Goal: Transaction & Acquisition: Purchase product/service

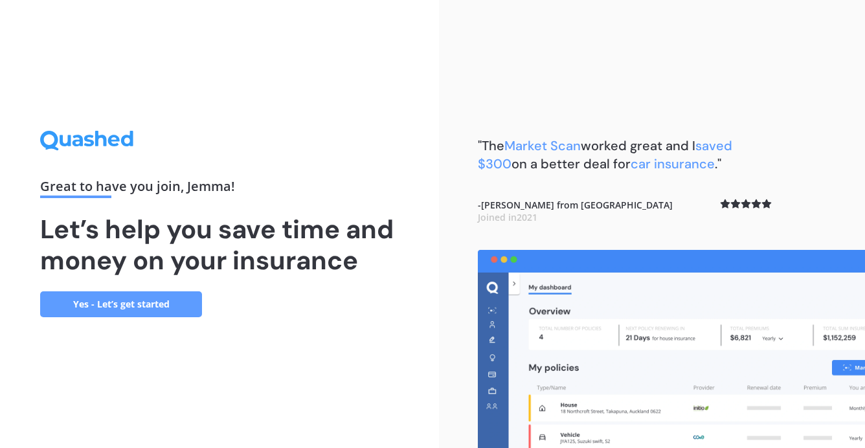
click at [144, 304] on link "Yes - Let’s get started" at bounding box center [121, 304] width 162 height 26
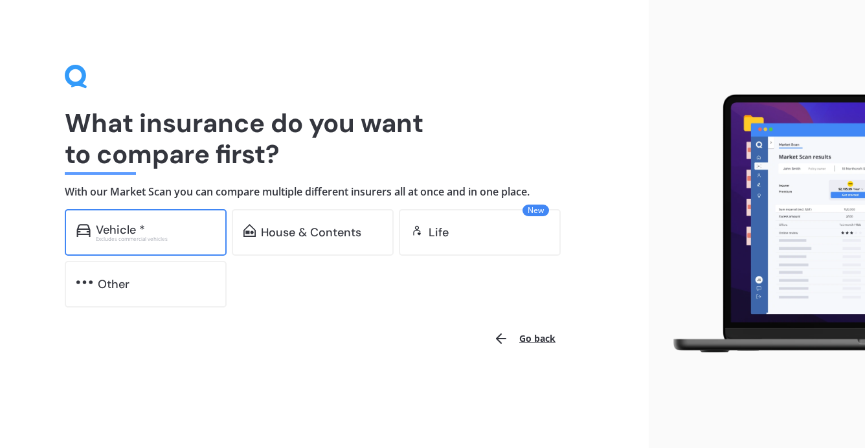
click at [177, 224] on div "Vehicle *" at bounding box center [155, 229] width 119 height 13
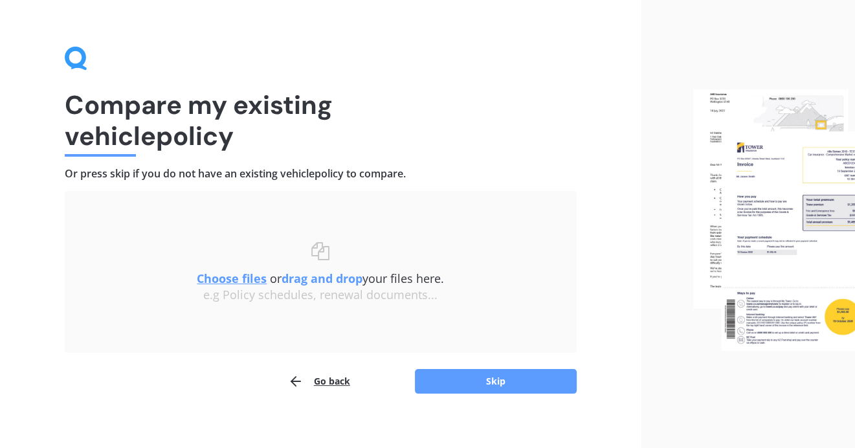
scroll to position [28, 0]
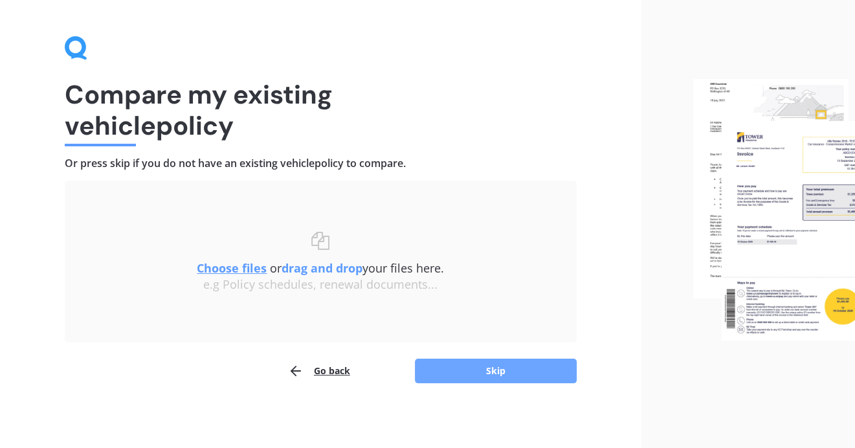
click at [502, 363] on button "Skip" at bounding box center [496, 371] width 162 height 25
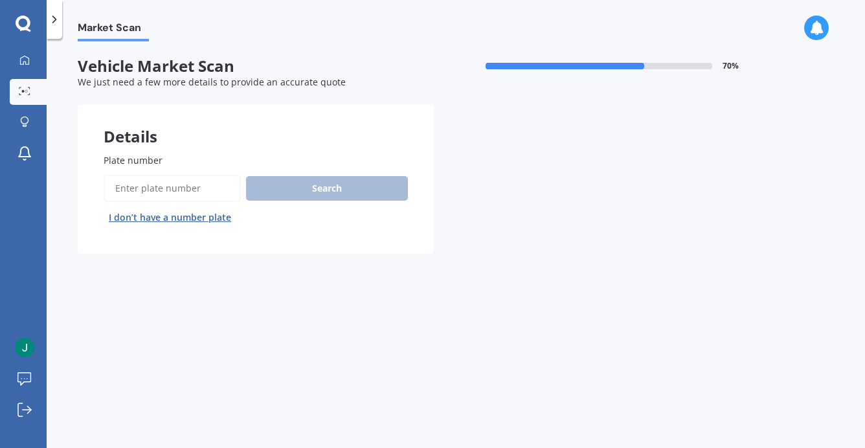
click at [155, 190] on input "Plate number" at bounding box center [172, 188] width 137 height 27
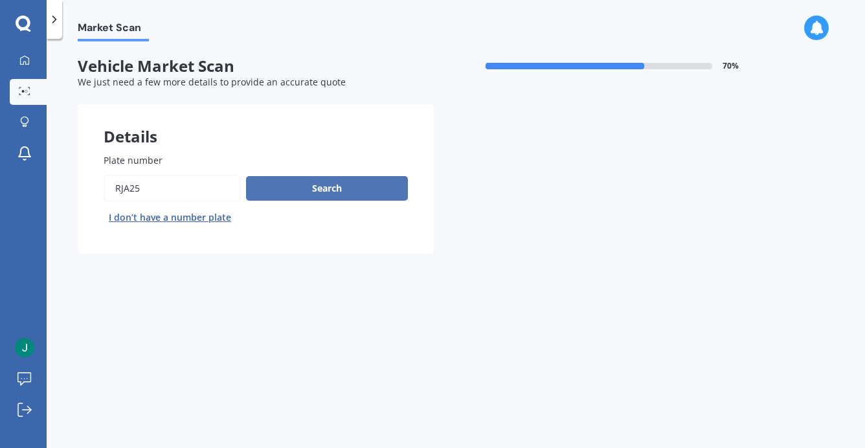
type input "rja25"
click at [311, 188] on button "Search" at bounding box center [327, 188] width 162 height 25
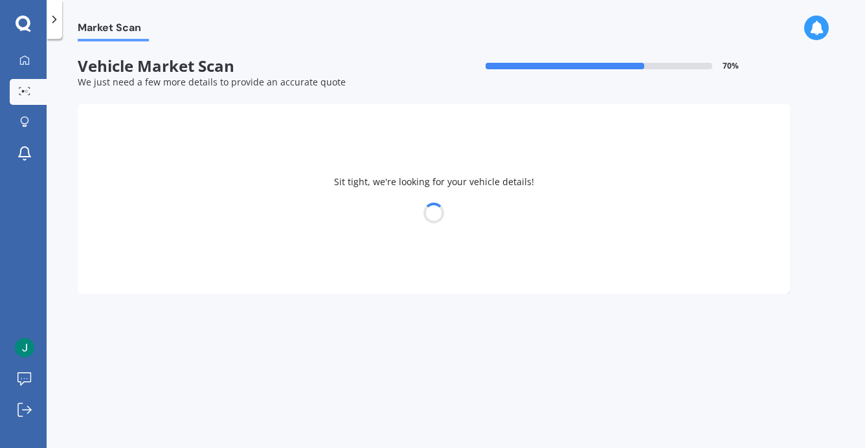
select select "MITSUBISHI"
select select "OUTLANDER"
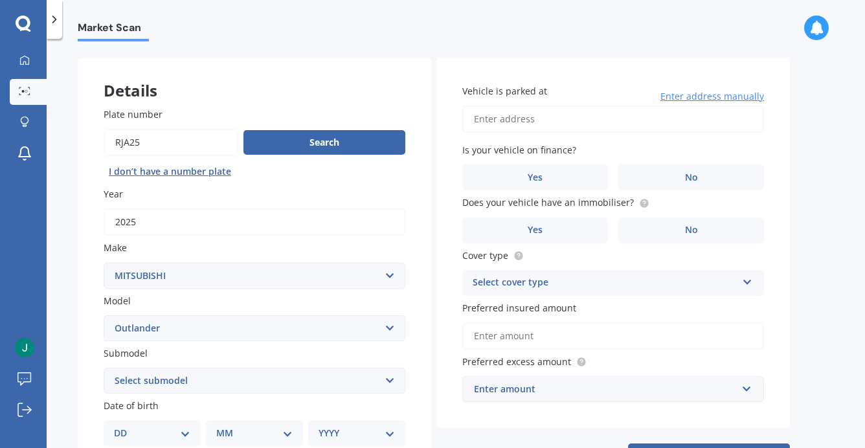
scroll to position [130, 0]
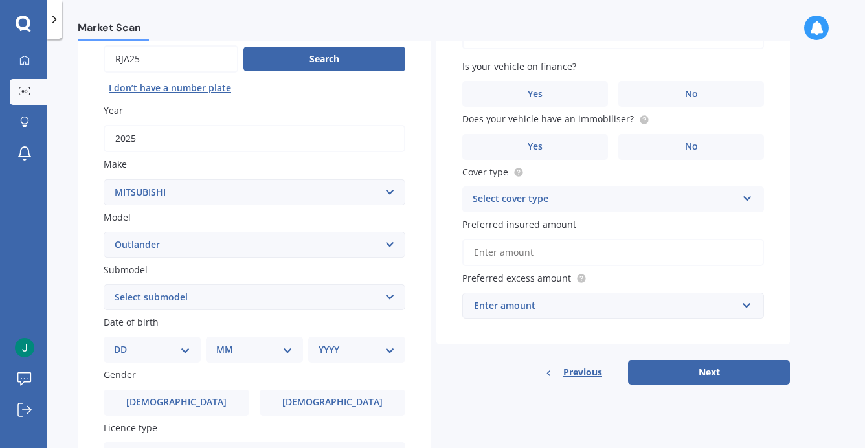
click at [196, 308] on select "Select submodel (All other) 2.4 Litre Station Wagon 3.0 Litre AWD 3.0 VRX Auto …" at bounding box center [255, 297] width 302 height 26
select select "PHEV PETROL/HYBRID"
click at [104, 284] on select "Select submodel (All other) 2.4 Litre Station Wagon 3.0 Litre AWD 3.0 VRX Auto …" at bounding box center [255, 297] width 302 height 26
click at [176, 349] on select "DD 01 02 03 04 05 06 07 08 09 10 11 12 13 14 15 16 17 18 19 20 21 22 23 24 25 2…" at bounding box center [152, 350] width 76 height 14
click at [124, 343] on select "DD 01 02 03 04 05 06 07 08 09 10 11 12 13 14 15 16 17 18 19 20 21 22 23 24 25 2…" at bounding box center [152, 350] width 76 height 14
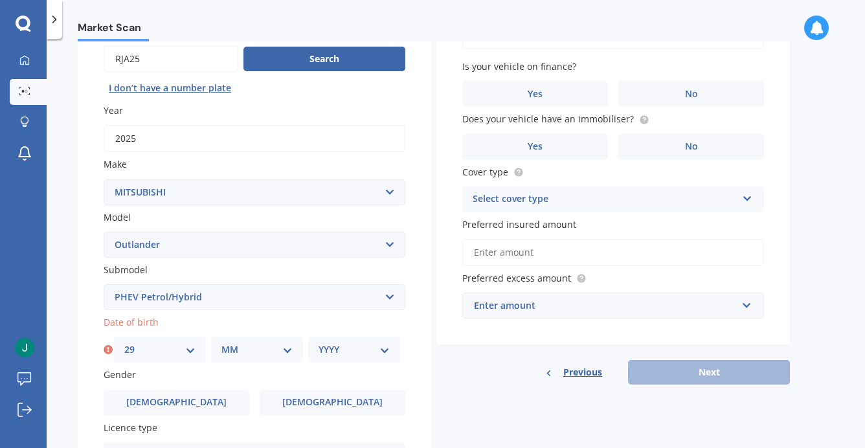
scroll to position [65, 0]
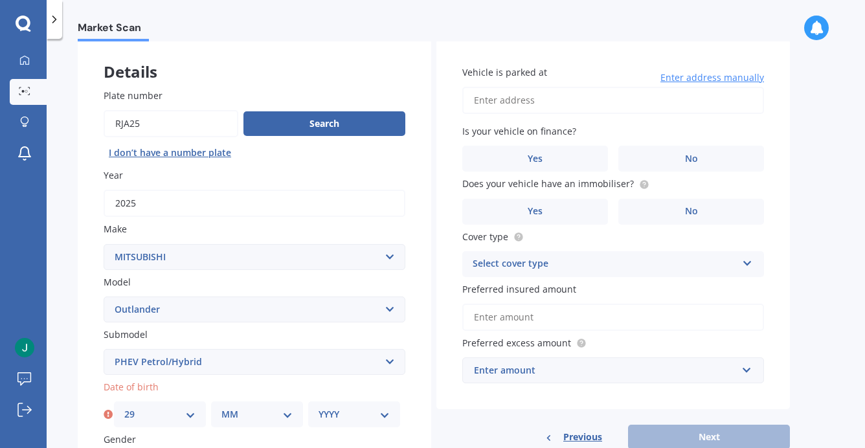
click at [193, 414] on select "DD 01 02 03 04 05 06 07 08 09 10 11 12 13 14 15 16 17 18 19 20 21 22 23 24 25 2…" at bounding box center [159, 414] width 71 height 14
select select "27"
click at [124, 407] on select "DD 01 02 03 04 05 06 07 08 09 10 11 12 13 14 15 16 17 18 19 20 21 22 23 24 25 2…" at bounding box center [159, 414] width 71 height 14
click at [285, 411] on select "MM 01 02 03 04 05 06 07 08 09 10 11 12" at bounding box center [256, 414] width 71 height 14
select select "08"
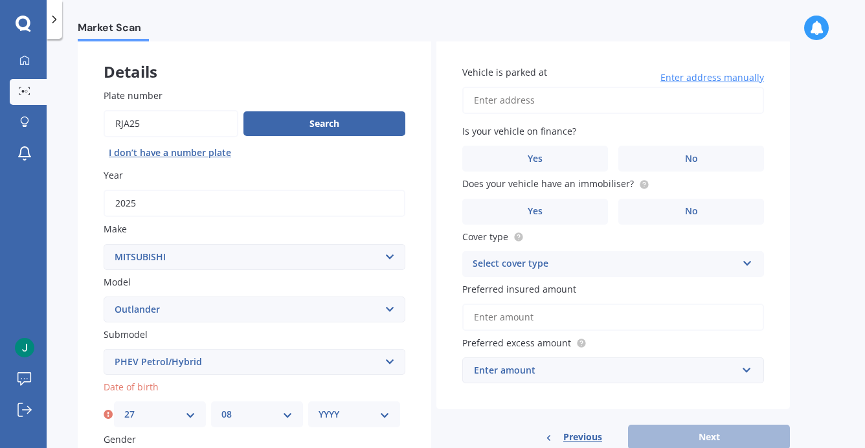
click at [221, 407] on select "MM 01 02 03 04 05 06 07 08 09 10 11 12" at bounding box center [256, 414] width 71 height 14
click at [382, 410] on select "YYYY 2025 2024 2023 2022 2021 2020 2019 2018 2017 2016 2015 2014 2013 2012 2011…" at bounding box center [354, 414] width 71 height 14
select select "1979"
click at [319, 407] on select "YYYY 2025 2024 2023 2022 2021 2020 2019 2018 2017 2016 2015 2014 2013 2012 2011…" at bounding box center [354, 414] width 71 height 14
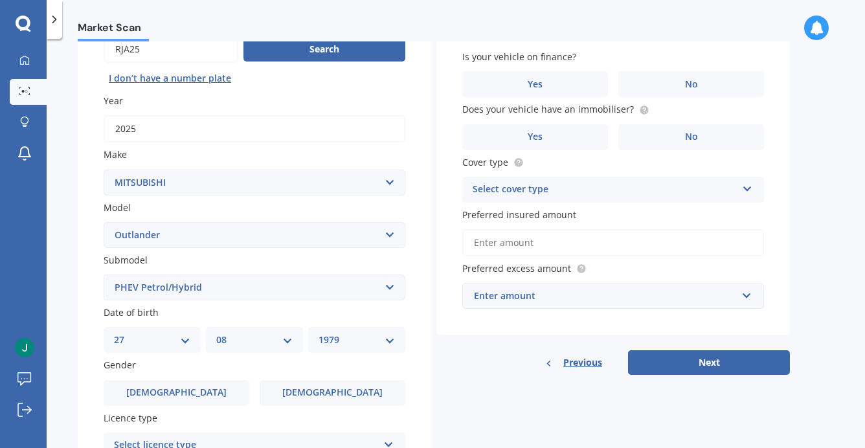
scroll to position [194, 0]
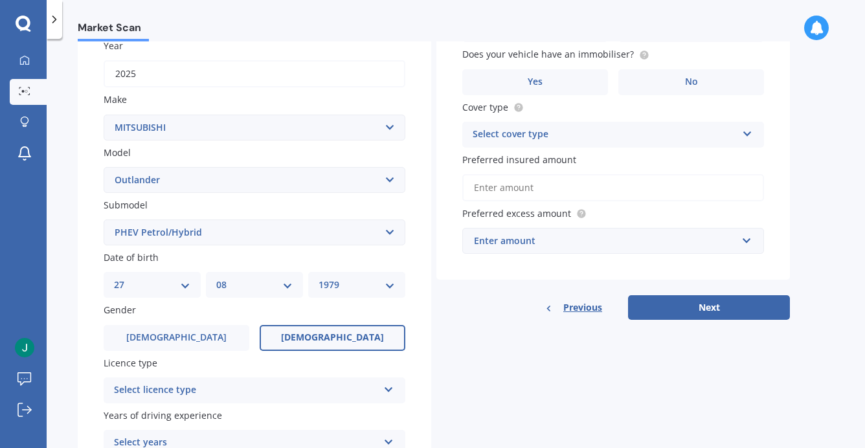
click at [338, 332] on span "[DEMOGRAPHIC_DATA]" at bounding box center [332, 337] width 103 height 11
click at [0, 0] on input "[DEMOGRAPHIC_DATA]" at bounding box center [0, 0] width 0 height 0
click at [393, 387] on icon at bounding box center [388, 387] width 11 height 9
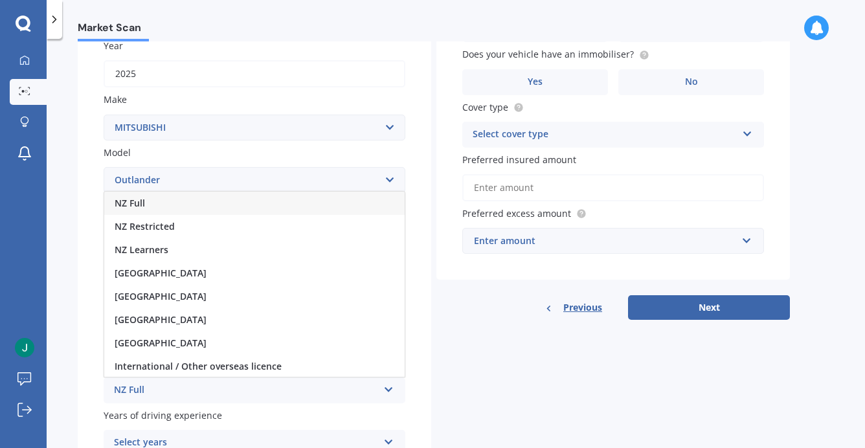
click at [264, 202] on div "NZ Full" at bounding box center [254, 203] width 300 height 23
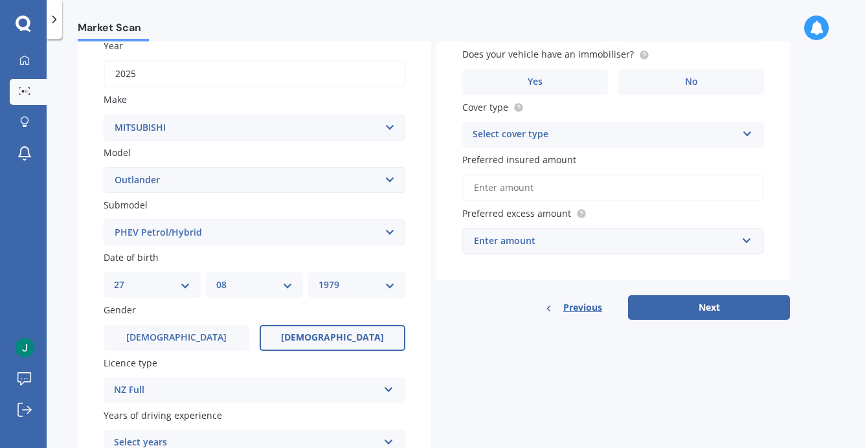
scroll to position [314, 0]
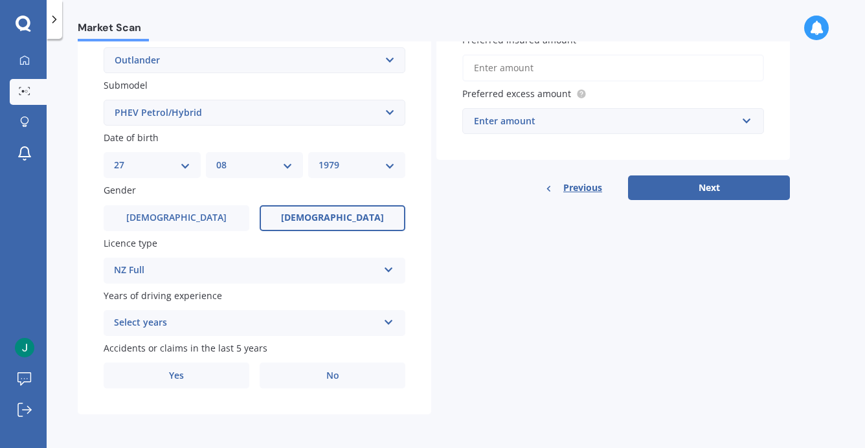
click at [392, 326] on div "Select years 5 or more years 4 years 3 years 2 years 1 year" at bounding box center [255, 323] width 302 height 26
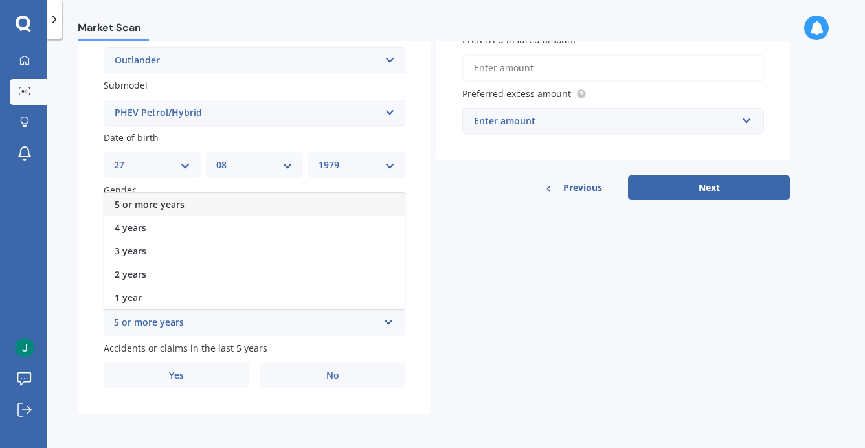
click at [334, 199] on div "5 or more years" at bounding box center [254, 204] width 300 height 23
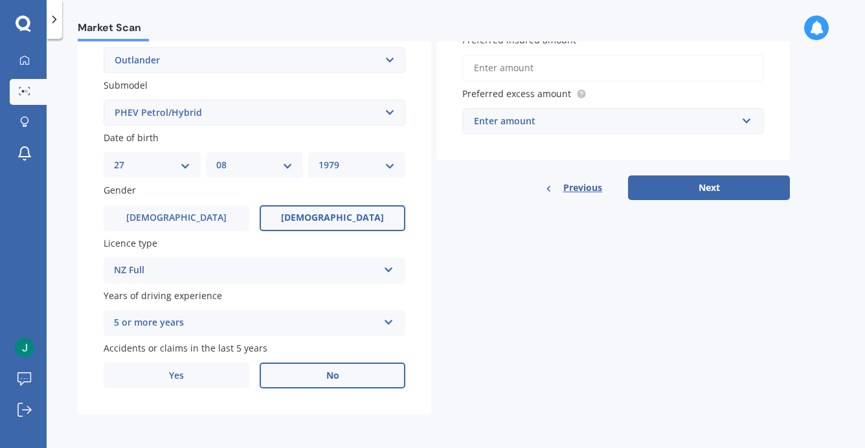
click at [339, 367] on label "No" at bounding box center [333, 376] width 146 height 26
click at [0, 0] on input "No" at bounding box center [0, 0] width 0 height 0
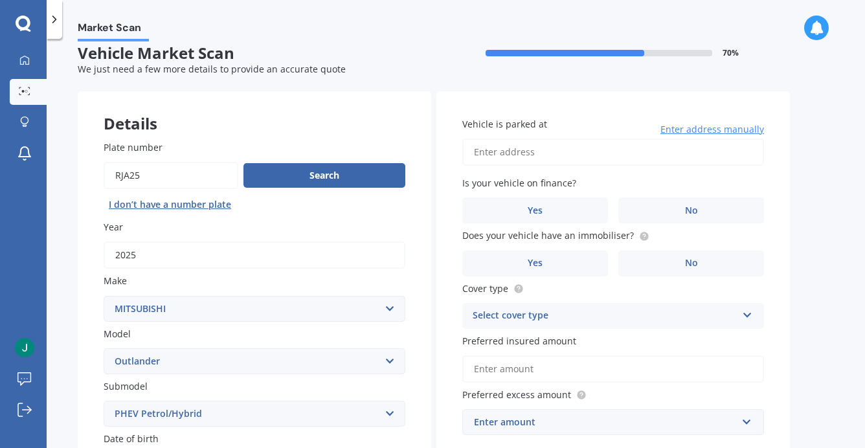
scroll to position [0, 0]
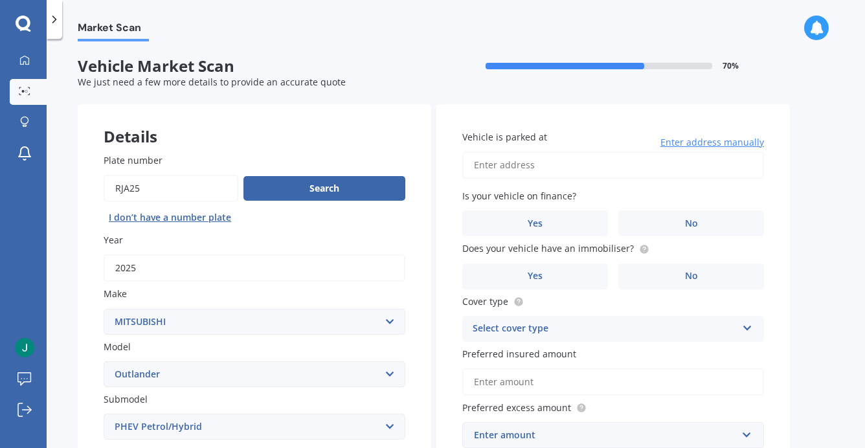
click at [588, 168] on input "Vehicle is parked at" at bounding box center [613, 165] width 302 height 27
type input "[STREET_ADDRESS]"
click at [528, 220] on span "Yes" at bounding box center [536, 223] width 16 height 11
click at [0, 0] on input "Yes" at bounding box center [0, 0] width 0 height 0
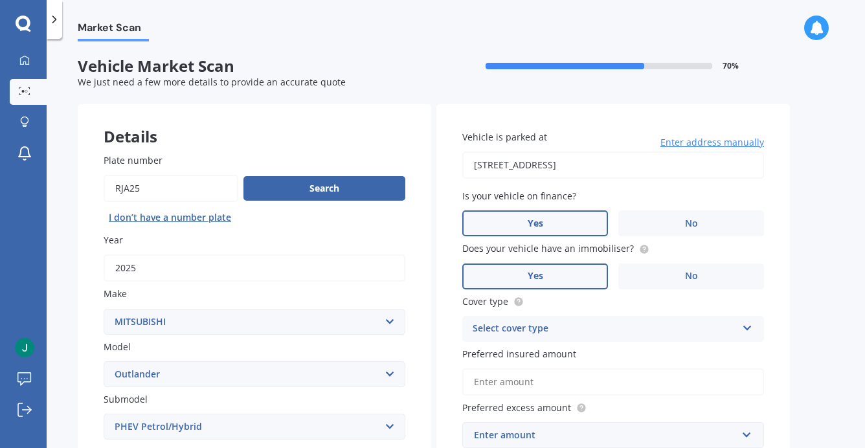
click at [520, 277] on label "Yes" at bounding box center [535, 277] width 146 height 26
click at [0, 0] on input "Yes" at bounding box center [0, 0] width 0 height 0
click at [541, 327] on div "Select cover type" at bounding box center [605, 329] width 264 height 16
click at [541, 348] on span "Comprehensive" at bounding box center [507, 354] width 69 height 12
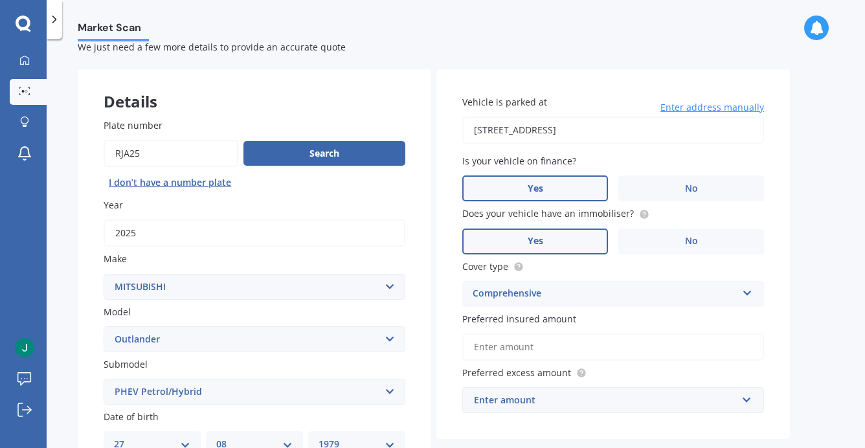
scroll to position [65, 0]
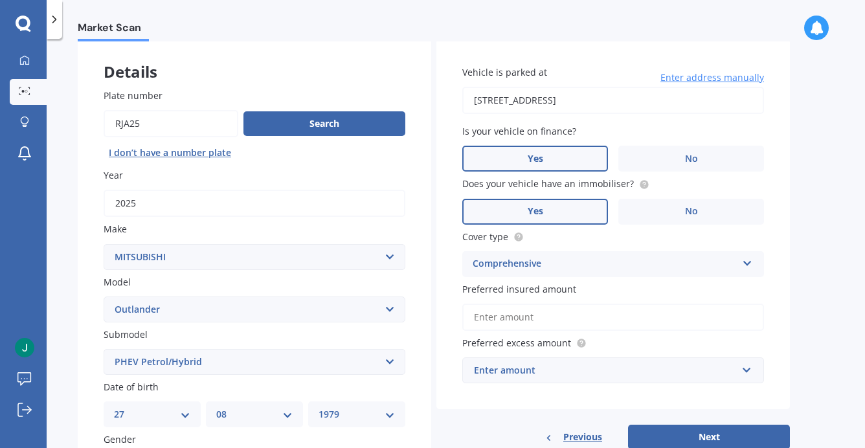
click at [616, 305] on input "Preferred insured amount" at bounding box center [613, 317] width 302 height 27
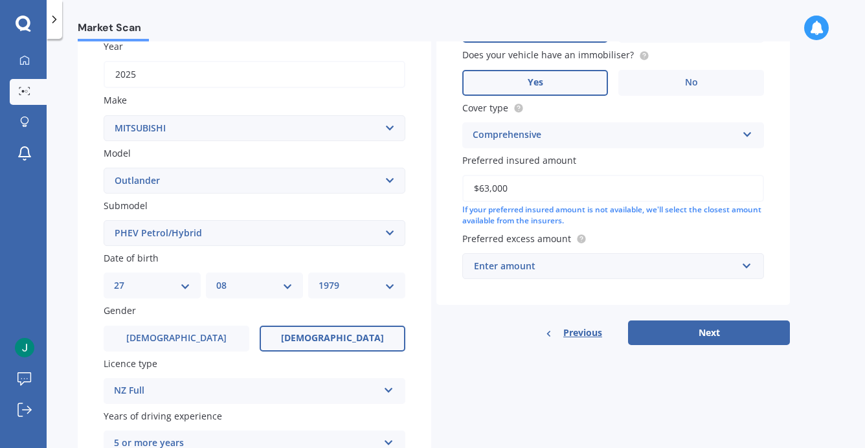
scroll to position [194, 0]
type input "$63,000"
click at [744, 261] on input "text" at bounding box center [609, 265] width 290 height 25
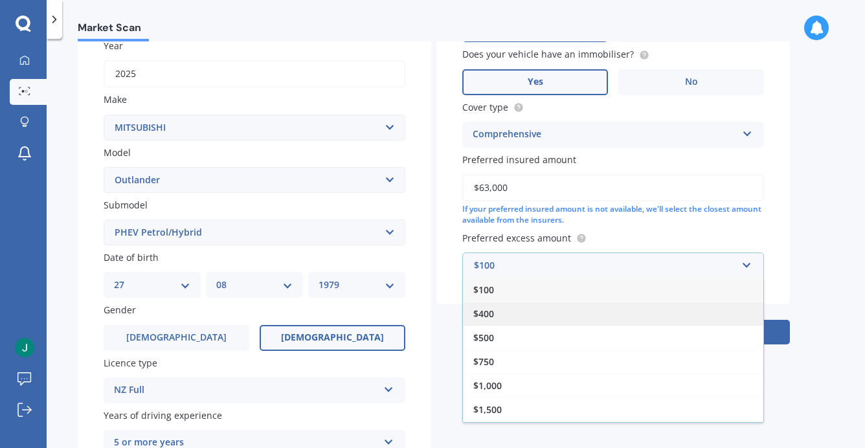
click at [514, 310] on div "$400" at bounding box center [613, 314] width 300 height 24
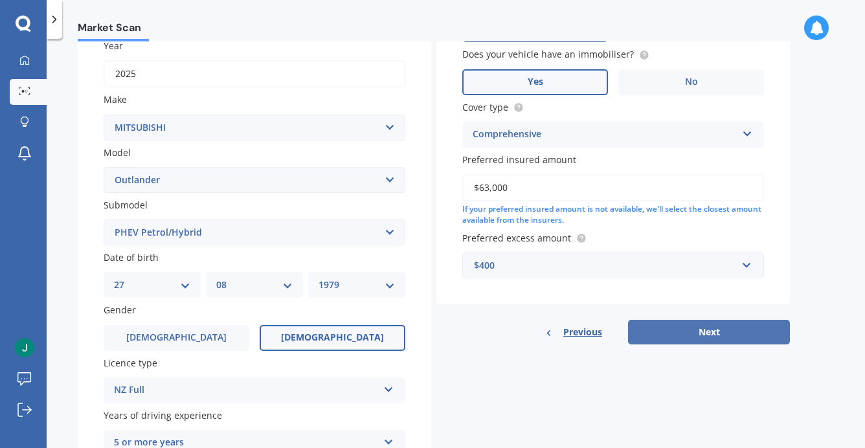
click at [720, 333] on button "Next" at bounding box center [709, 332] width 162 height 25
select select "27"
select select "08"
select select "1979"
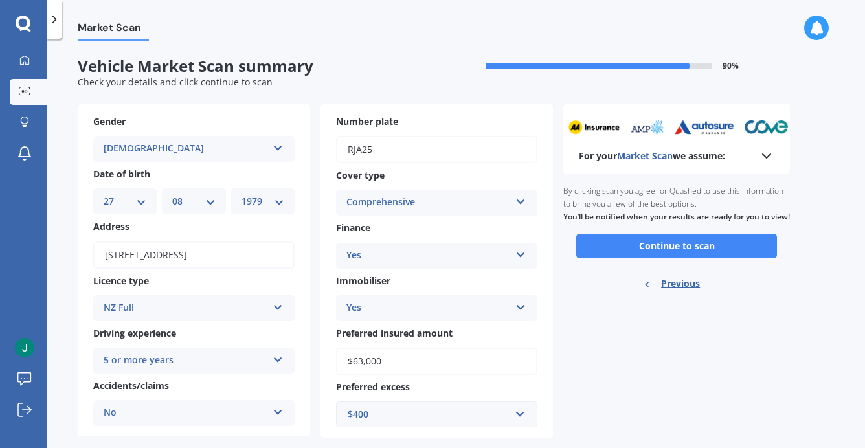
scroll to position [23, 0]
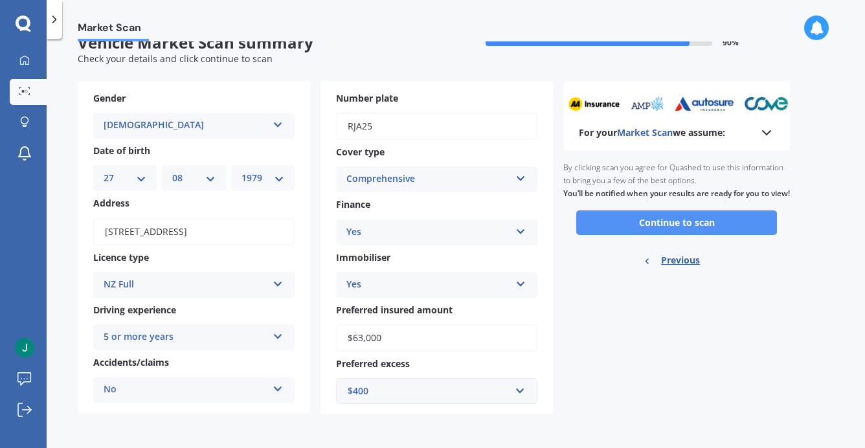
click at [674, 233] on button "Continue to scan" at bounding box center [676, 222] width 201 height 25
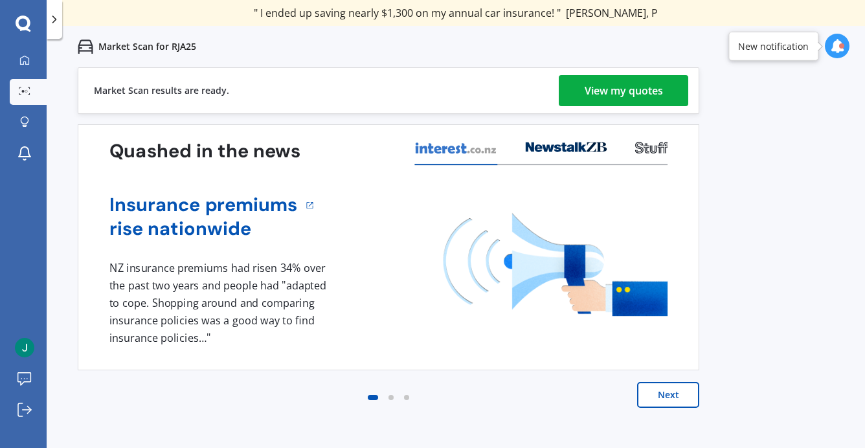
click at [504, 399] on div "Next" at bounding box center [389, 408] width 622 height 52
click at [152, 416] on div "Next" at bounding box center [389, 408] width 622 height 52
click at [624, 92] on div "View my quotes" at bounding box center [624, 90] width 78 height 31
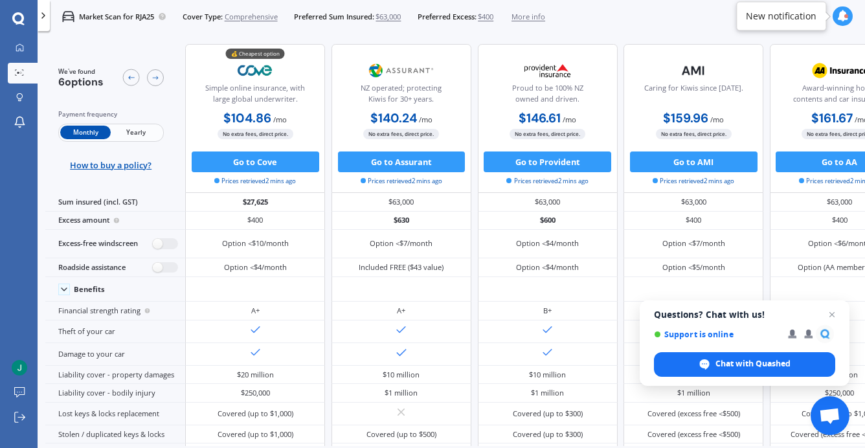
click at [136, 127] on span "Yearly" at bounding box center [136, 133] width 51 height 14
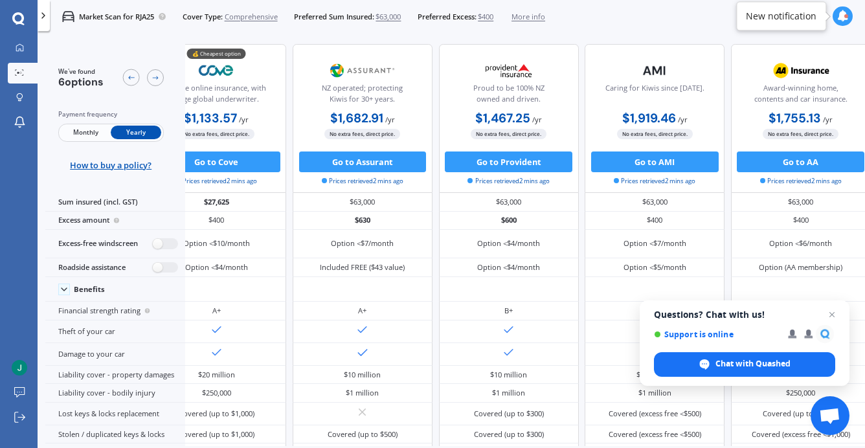
scroll to position [0, 30]
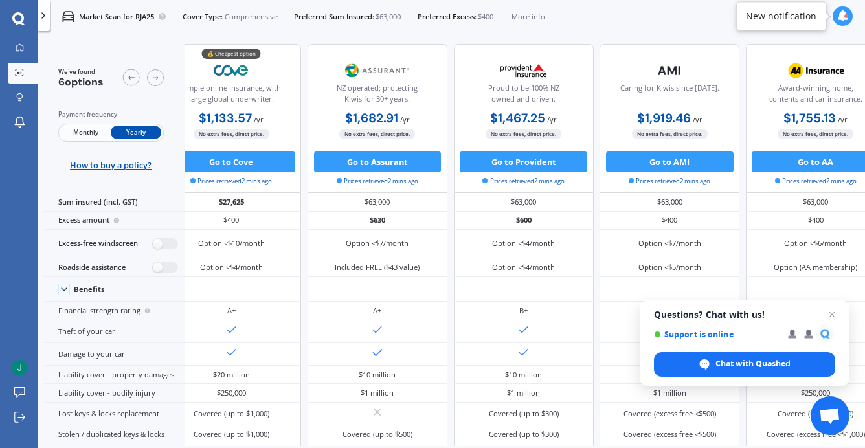
click at [830, 315] on span "Close chat" at bounding box center [832, 315] width 16 height 16
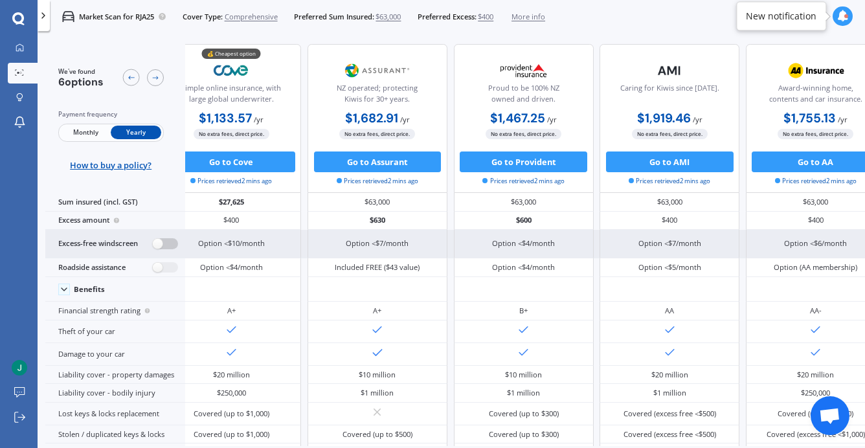
click at [174, 245] on label at bounding box center [165, 243] width 25 height 11
radio input "true"
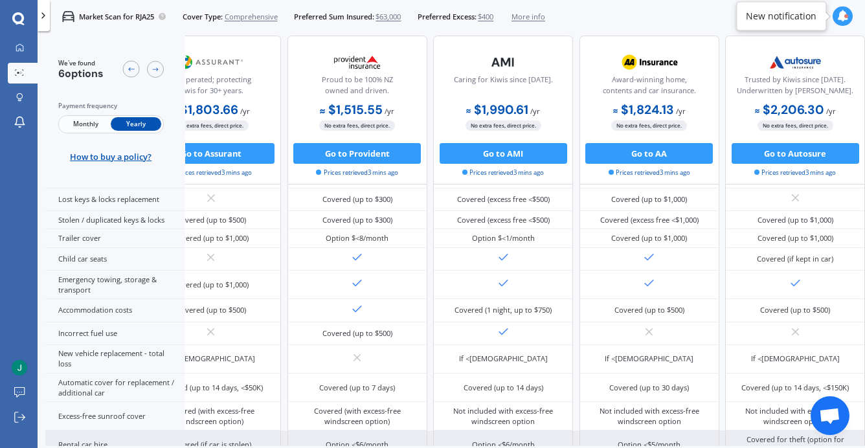
scroll to position [243, 245]
